Goal: Find specific page/section: Find specific page/section

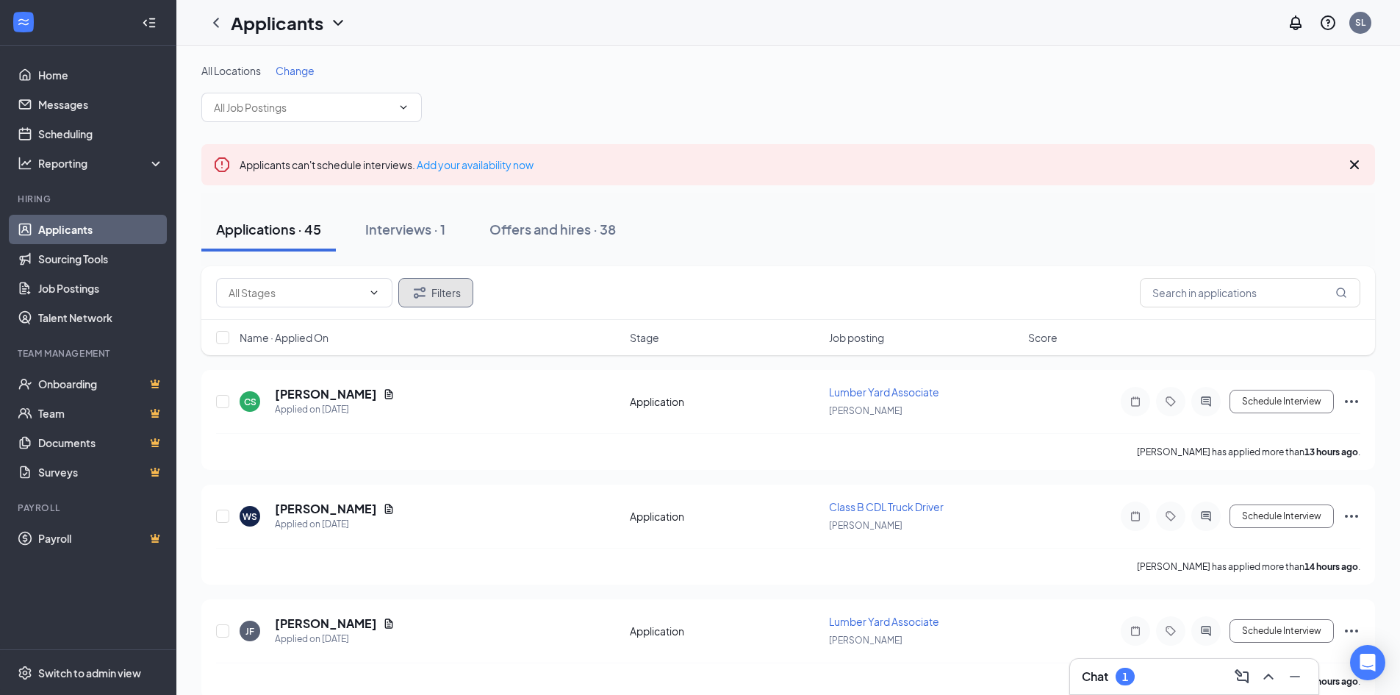
click at [462, 282] on button "Filters" at bounding box center [435, 292] width 75 height 29
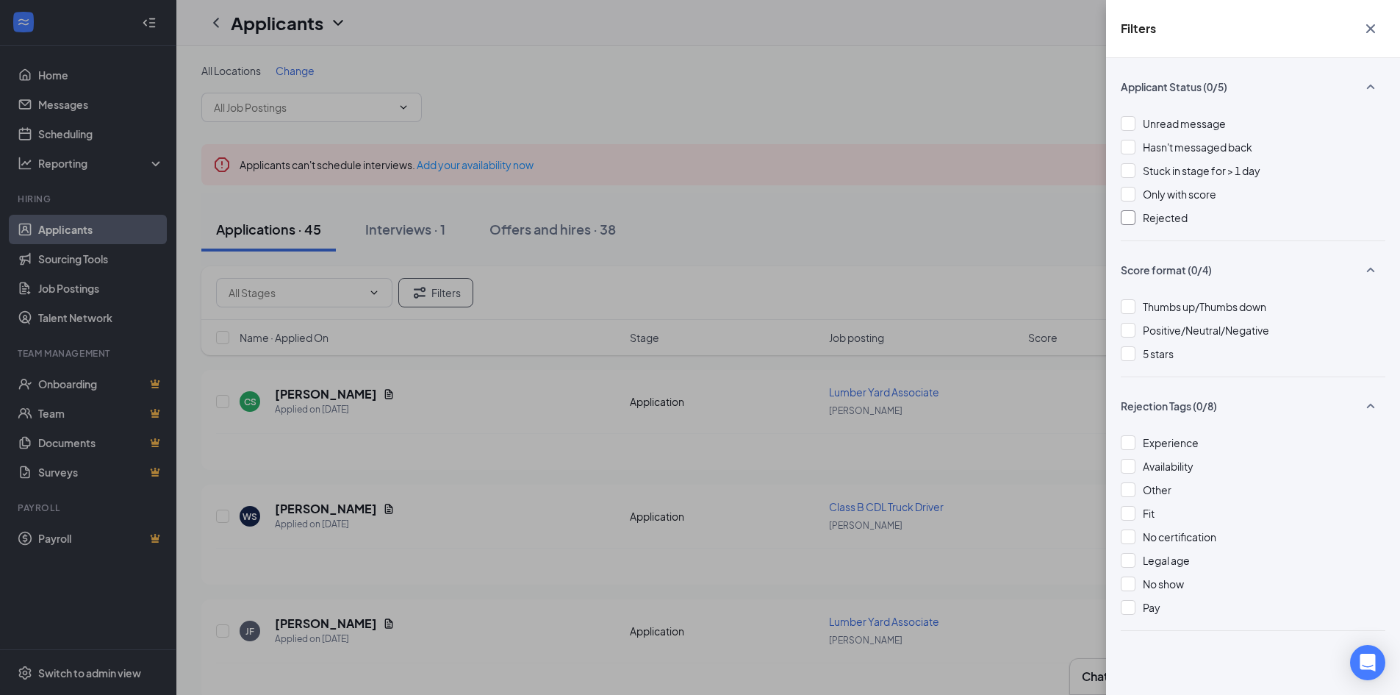
click at [1170, 219] on span "Rejected" at bounding box center [1165, 217] width 45 height 13
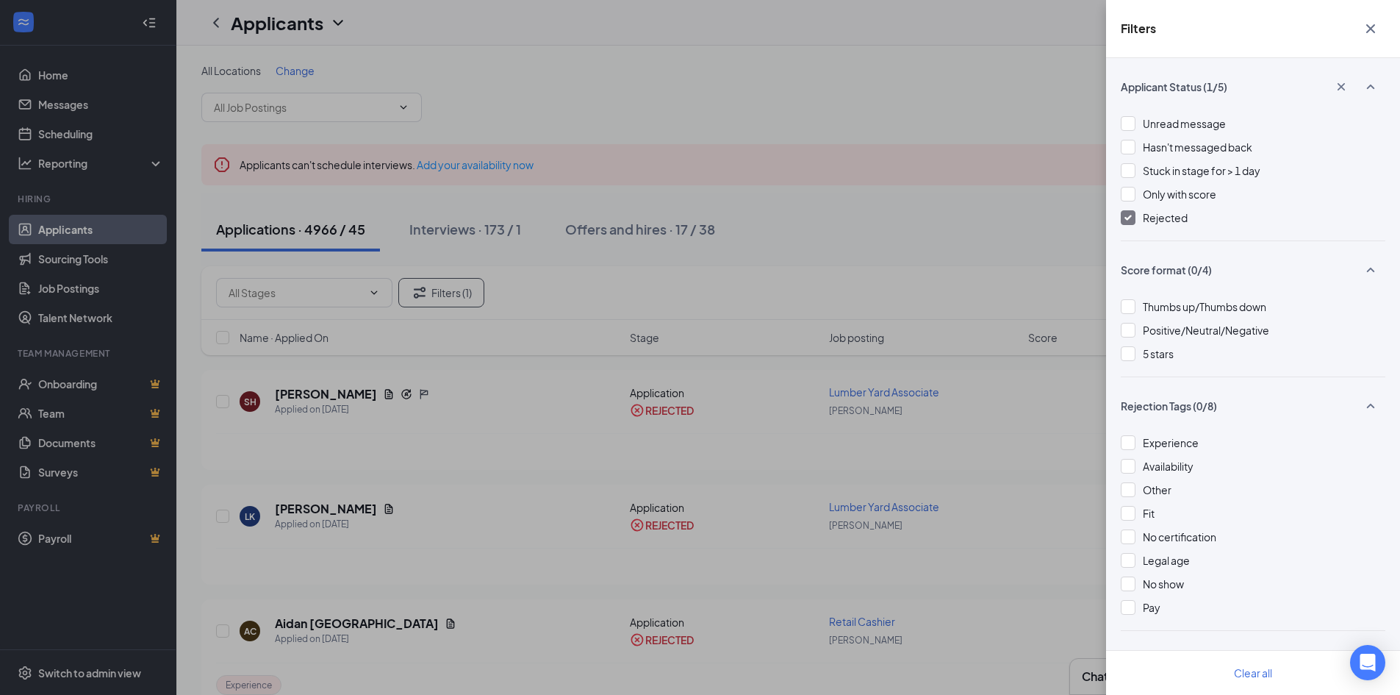
click at [1367, 27] on icon "Cross" at bounding box center [1371, 29] width 18 height 18
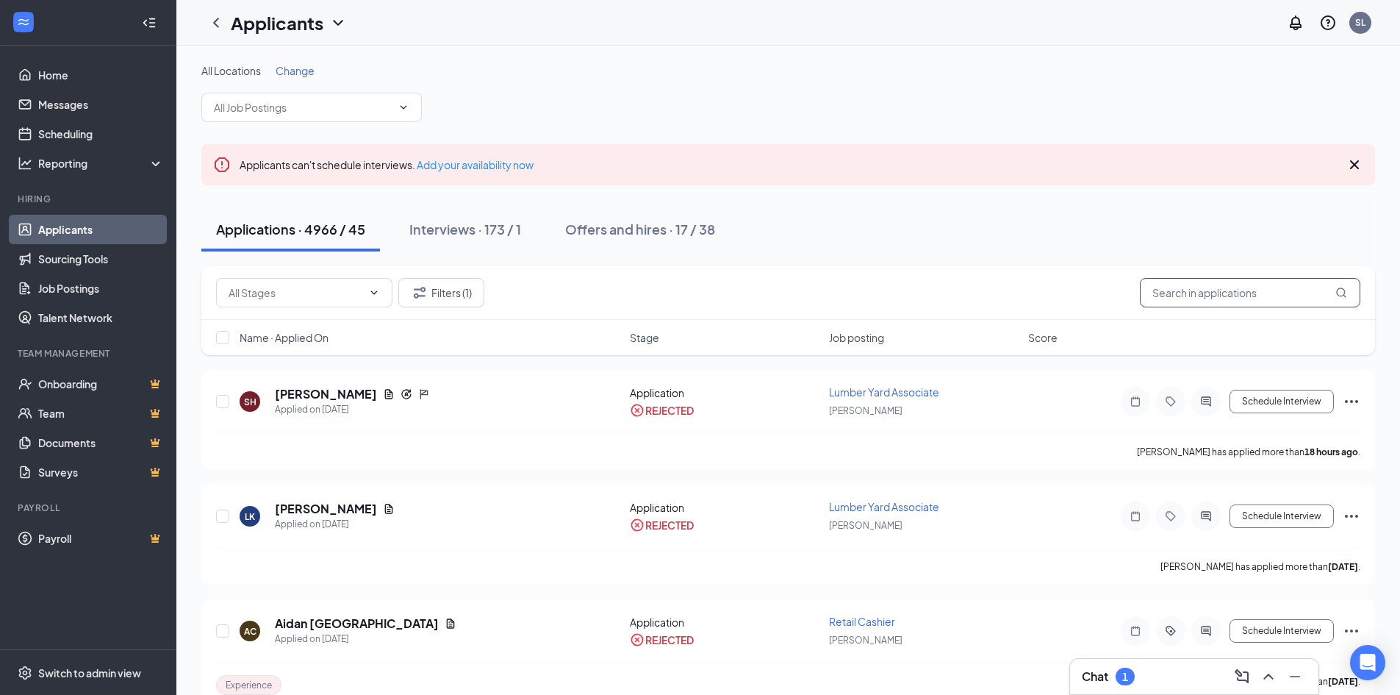
click at [1240, 295] on input "text" at bounding box center [1250, 292] width 220 height 29
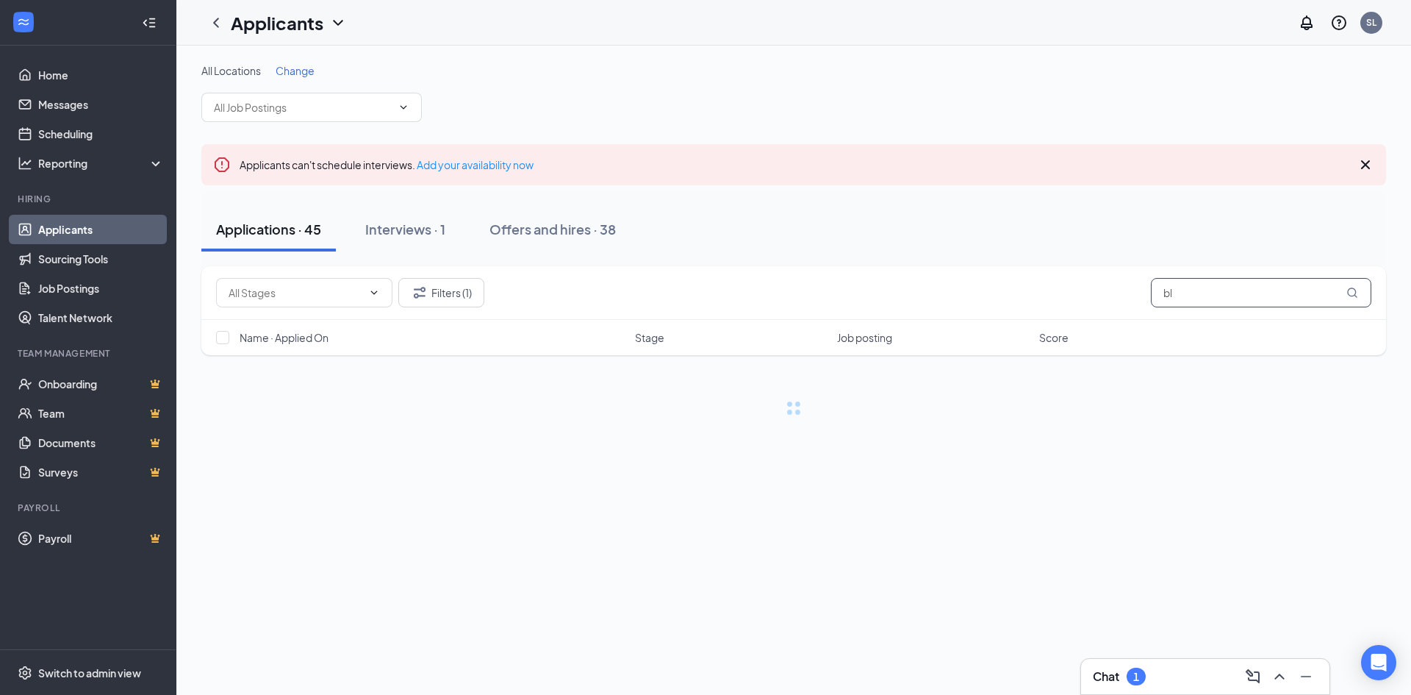
type input "b"
type input "[PERSON_NAME]"
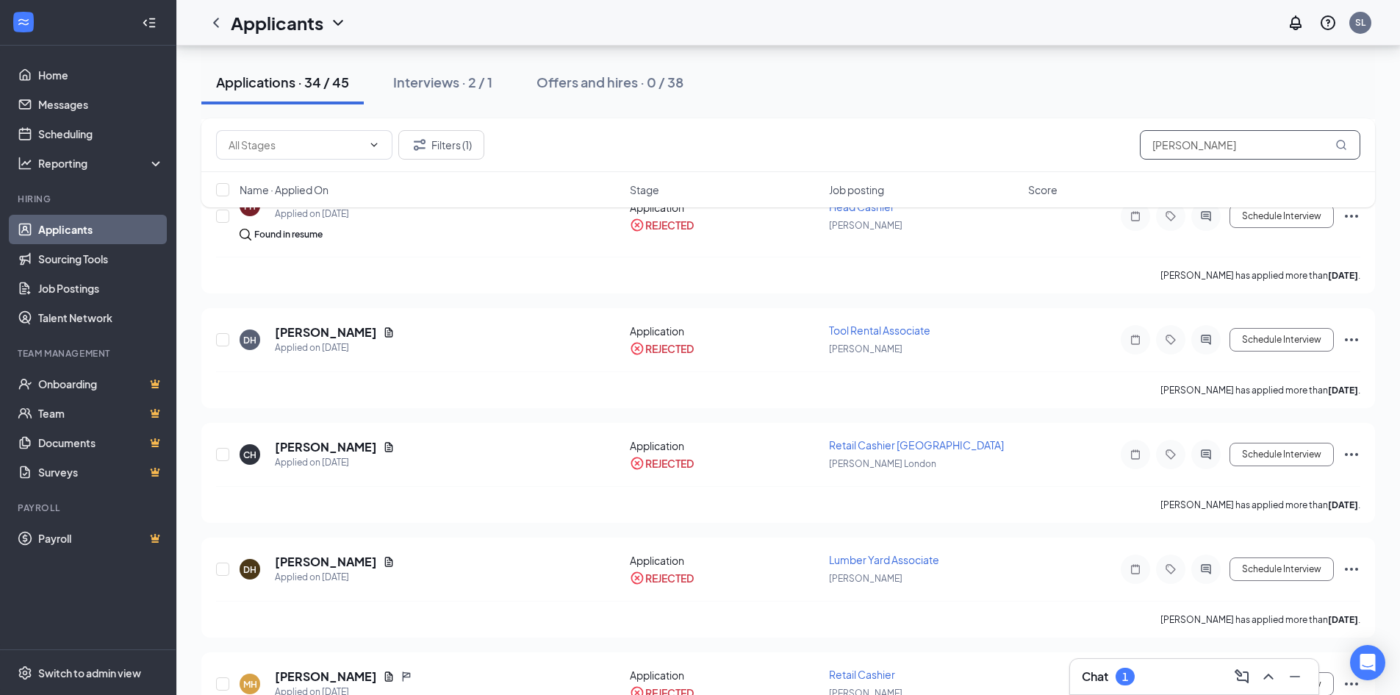
scroll to position [1102, 0]
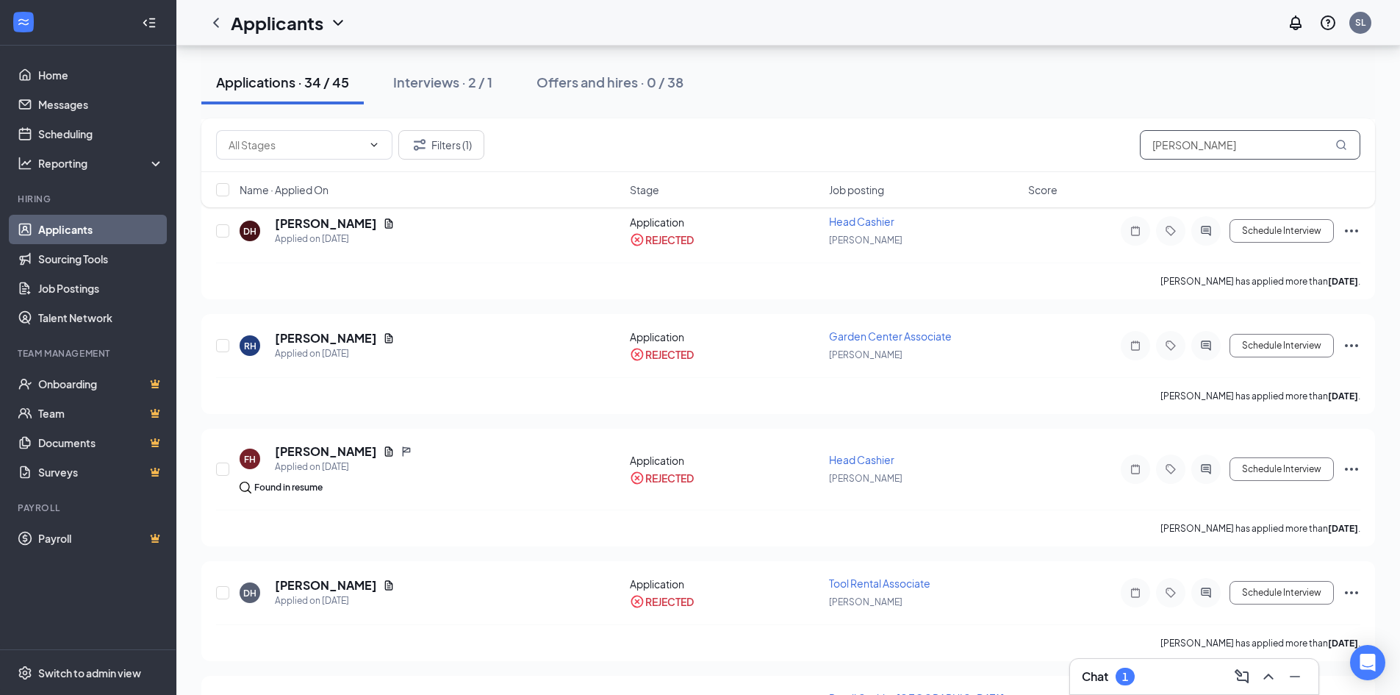
drag, startPoint x: 1187, startPoint y: 148, endPoint x: 1120, endPoint y: 148, distance: 66.9
click at [1120, 148] on div "Filters (1) [PERSON_NAME]" at bounding box center [788, 144] width 1144 height 29
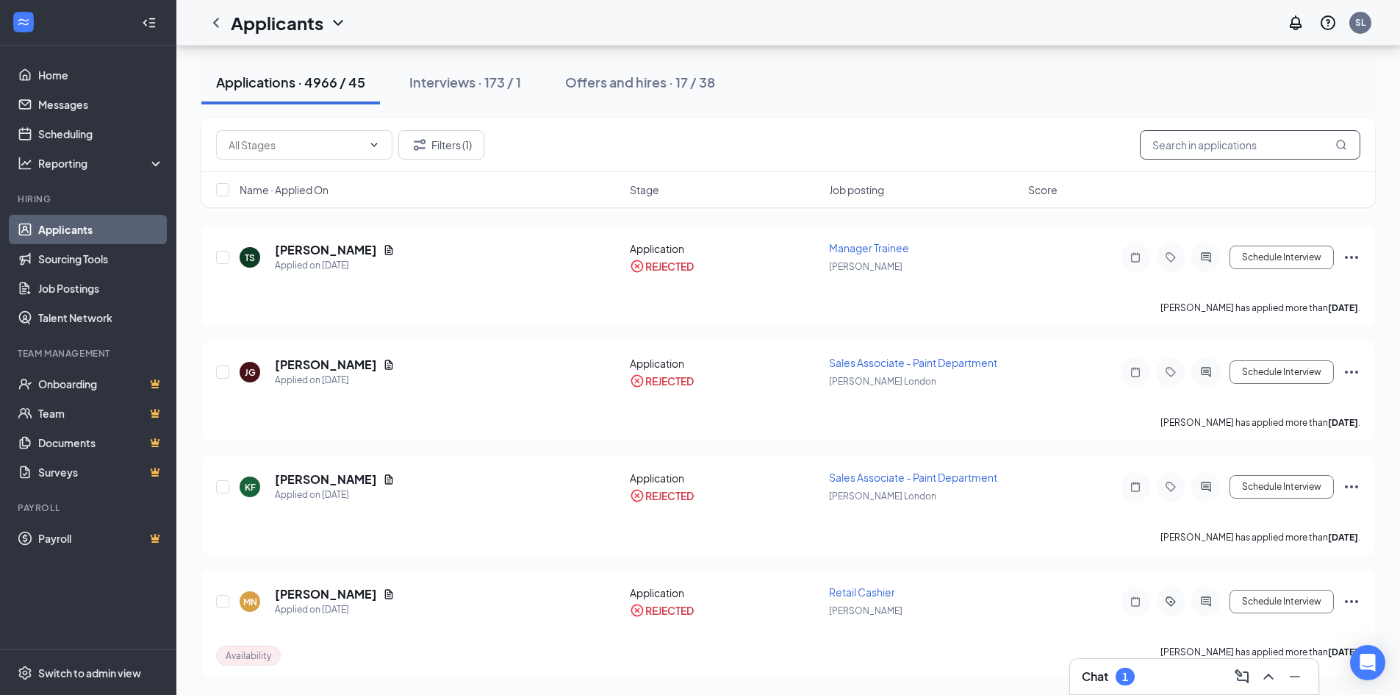
scroll to position [1080, 0]
